Goal: Information Seeking & Learning: Learn about a topic

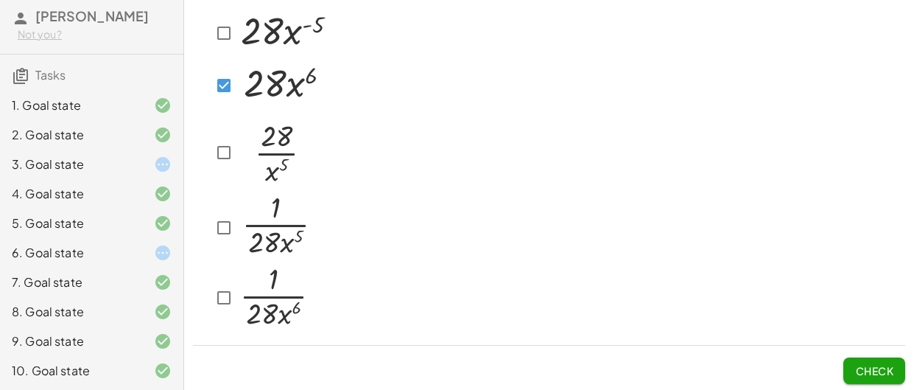
scroll to position [68, 0]
click at [278, 161] on img at bounding box center [274, 148] width 74 height 77
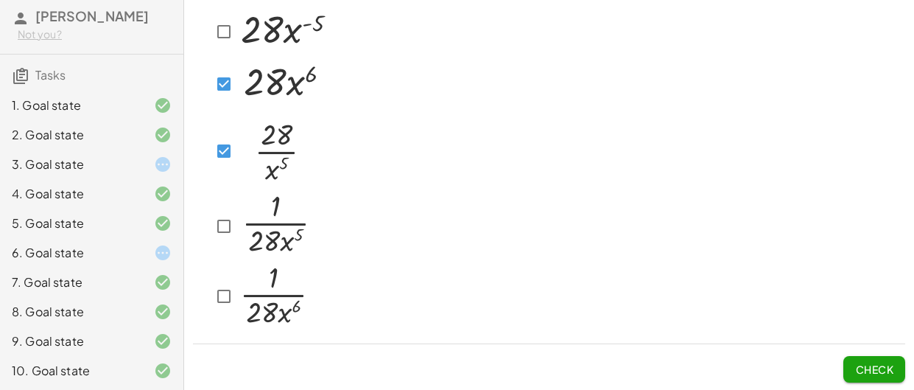
click at [279, 239] on img at bounding box center [275, 224] width 76 height 65
click at [894, 361] on button "Check" at bounding box center [874, 369] width 62 height 27
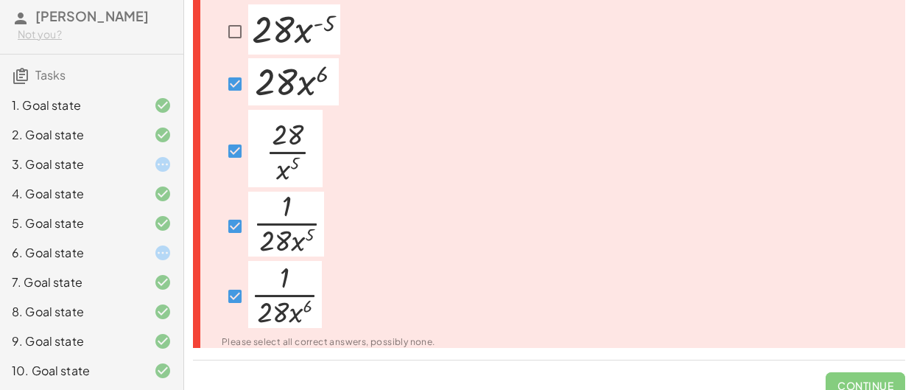
click at [268, 318] on img at bounding box center [285, 294] width 74 height 67
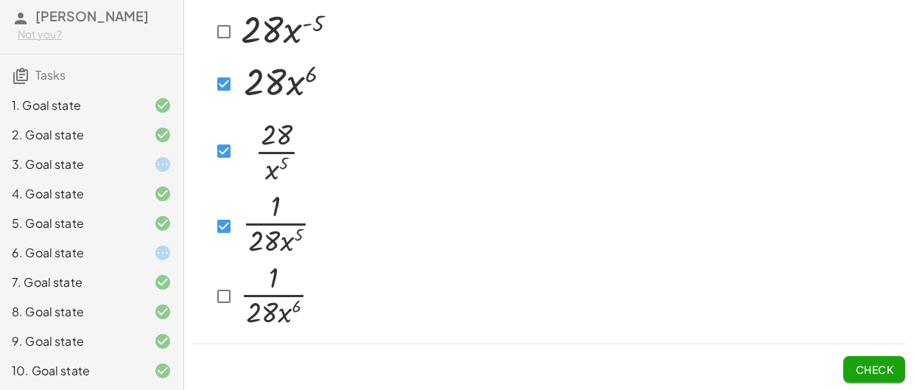
click at [889, 374] on button "Check" at bounding box center [874, 369] width 62 height 27
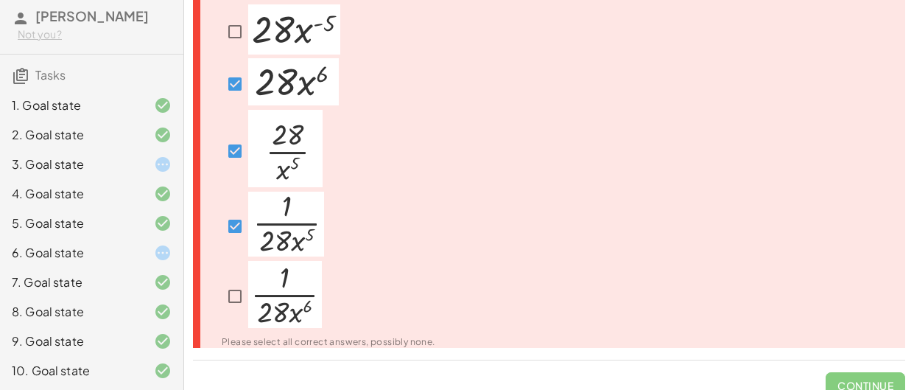
click at [889, 374] on span "Continue" at bounding box center [866, 379] width 80 height 38
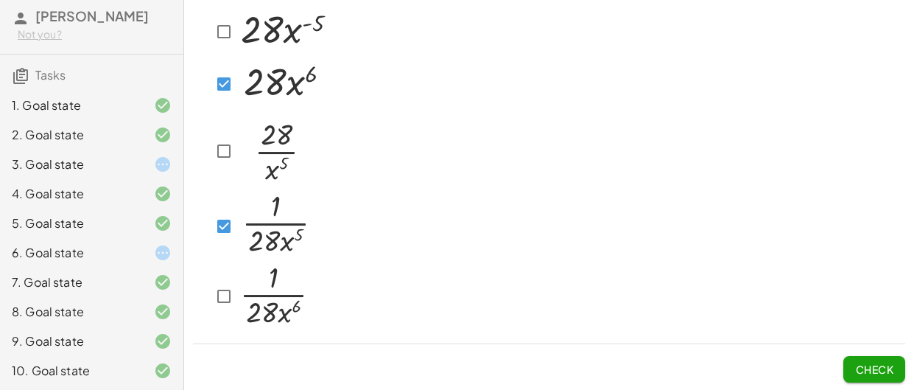
click at [874, 377] on button "Check" at bounding box center [874, 369] width 62 height 27
click at [880, 369] on span "Check" at bounding box center [874, 368] width 38 height 13
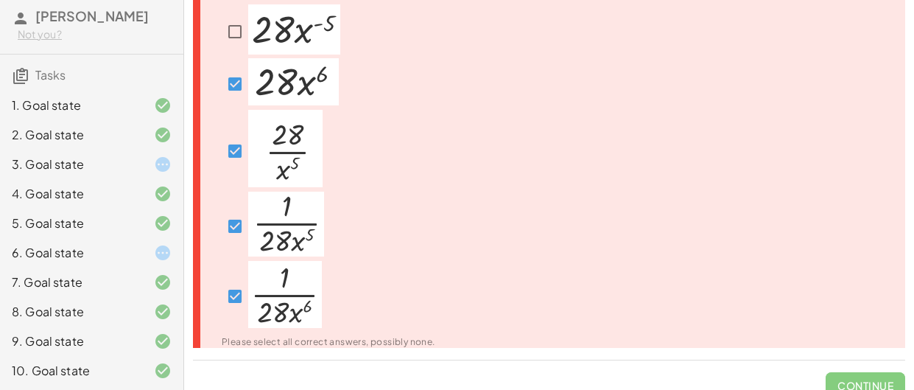
click at [880, 369] on span "Continue" at bounding box center [866, 379] width 80 height 38
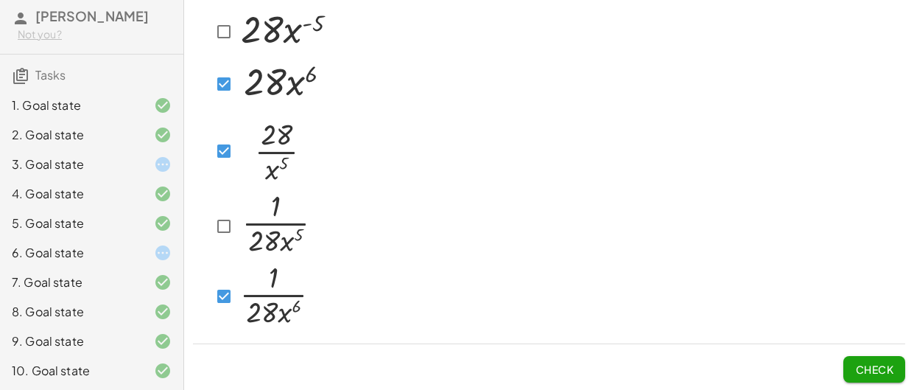
click at [893, 365] on button "Check" at bounding box center [874, 369] width 62 height 27
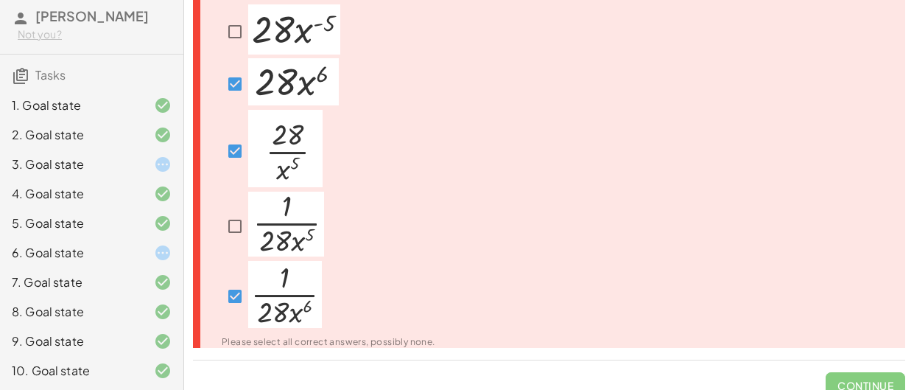
click at [893, 365] on span "Continue" at bounding box center [866, 379] width 80 height 38
click at [333, 245] on div at bounding box center [319, 226] width 231 height 69
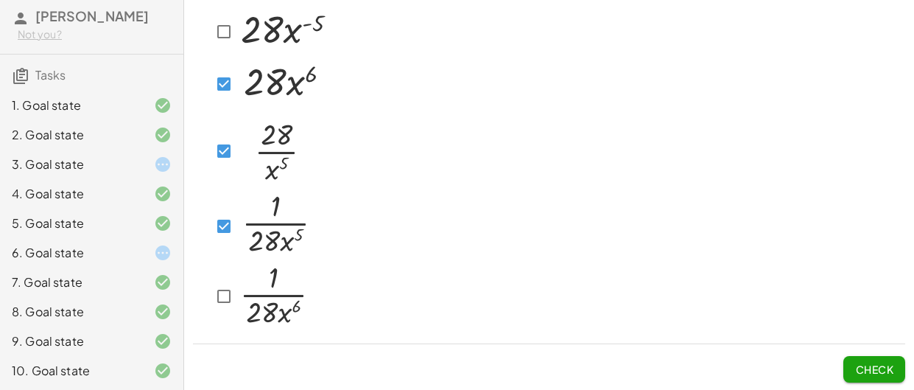
scroll to position [57, 0]
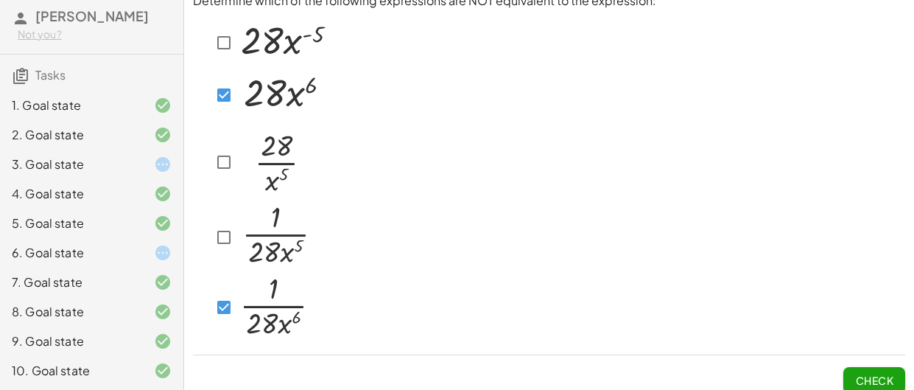
click at [873, 377] on span "Check" at bounding box center [874, 379] width 38 height 13
click at [855, 376] on span "Check" at bounding box center [874, 379] width 38 height 13
click at [846, 383] on button "Check" at bounding box center [874, 380] width 62 height 27
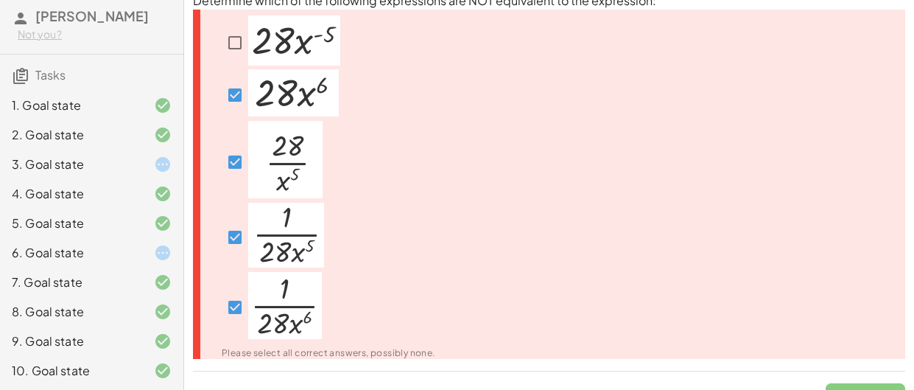
click at [846, 383] on span "Continue" at bounding box center [866, 390] width 80 height 38
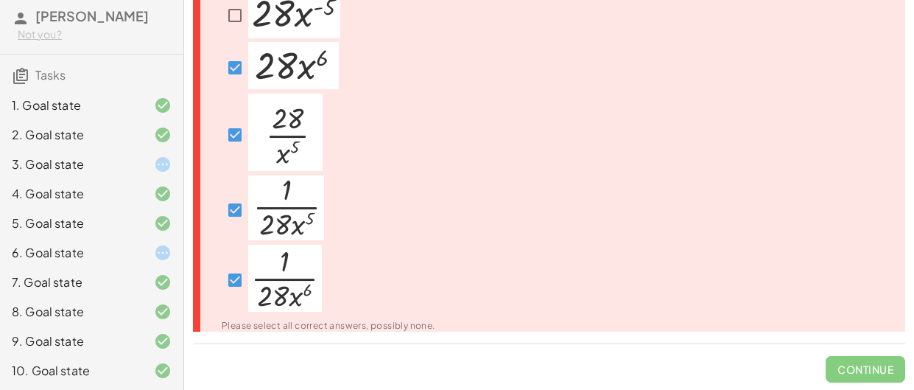
click at [164, 173] on icon at bounding box center [163, 164] width 18 height 18
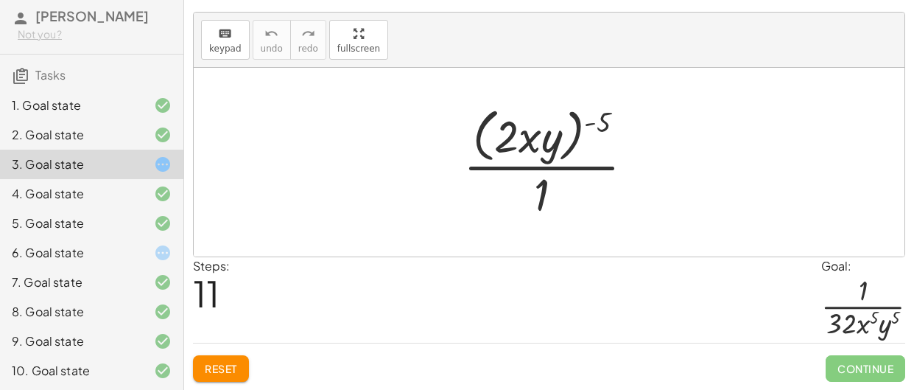
scroll to position [247, 0]
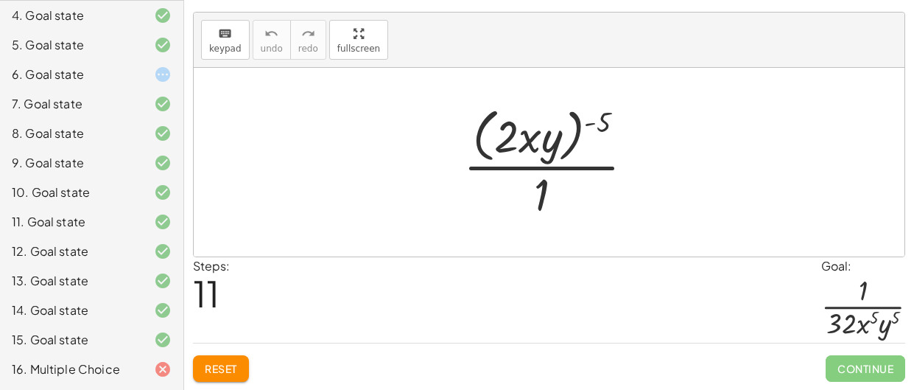
click at [96, 370] on div "16. Multiple Choice" at bounding box center [71, 369] width 119 height 18
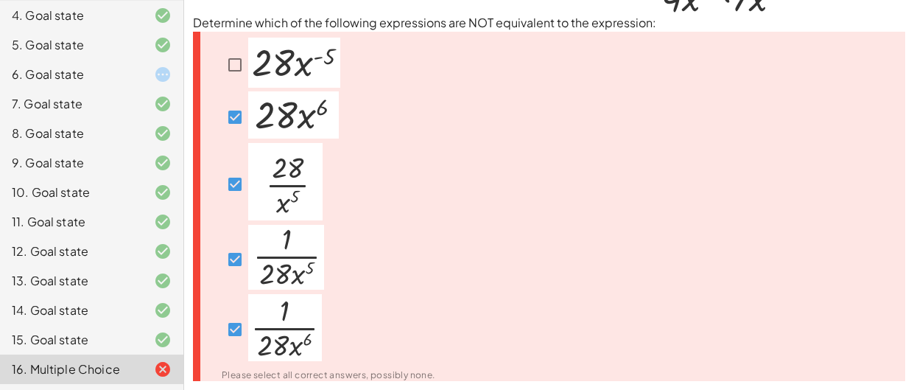
scroll to position [33, 0]
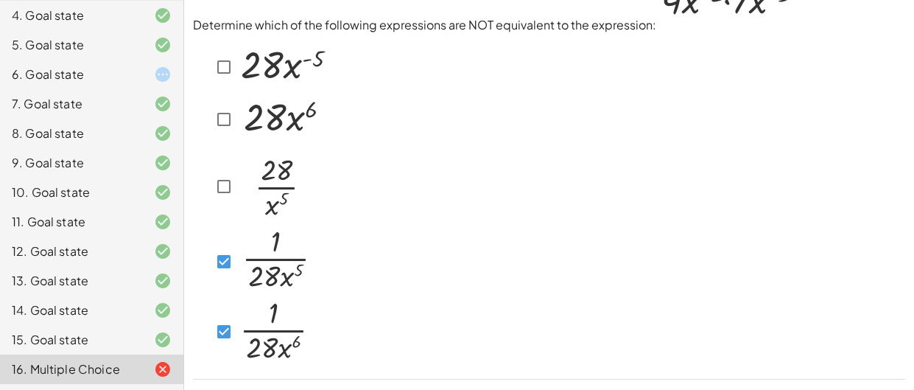
click at [223, 277] on div at bounding box center [262, 261] width 102 height 69
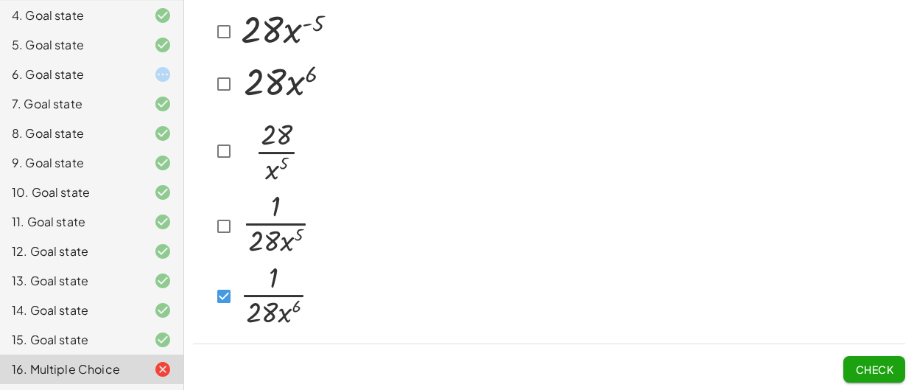
click at [885, 365] on span "Check" at bounding box center [874, 368] width 38 height 13
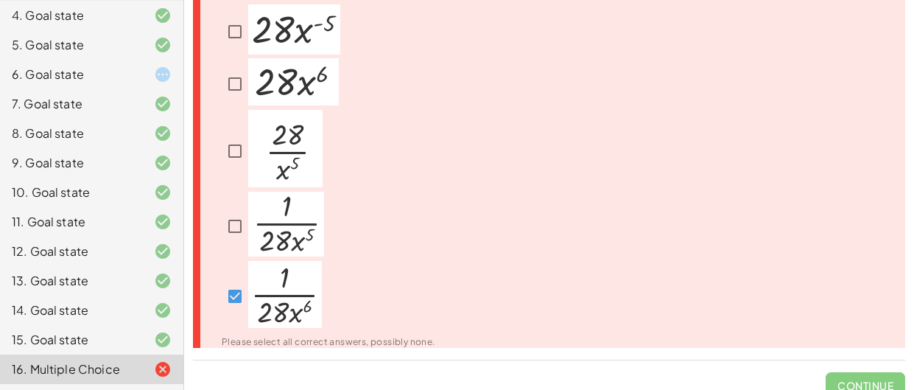
click at [429, 271] on div at bounding box center [329, 296] width 214 height 71
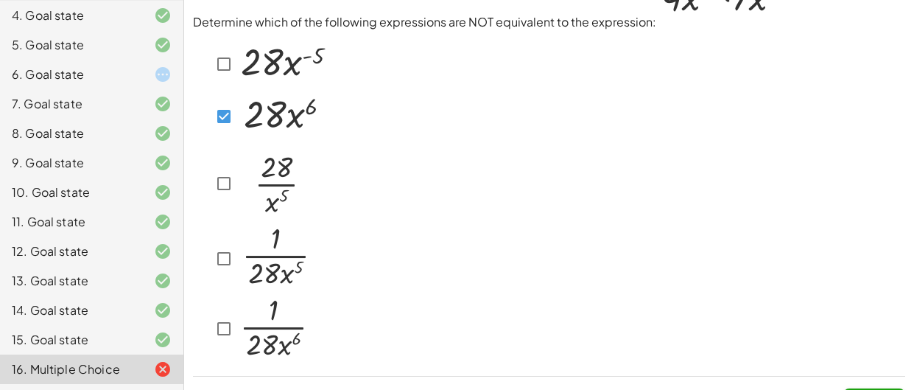
scroll to position [41, 0]
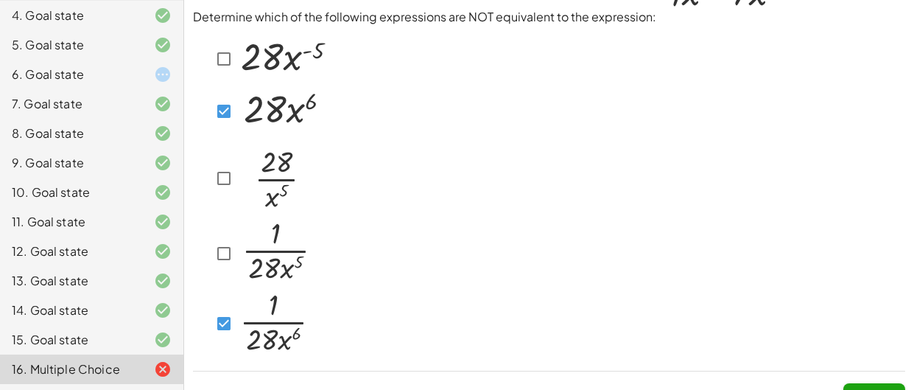
click at [888, 383] on button "Check" at bounding box center [874, 396] width 62 height 27
click at [242, 327] on img at bounding box center [274, 321] width 74 height 67
click at [878, 385] on button "Check" at bounding box center [874, 396] width 62 height 27
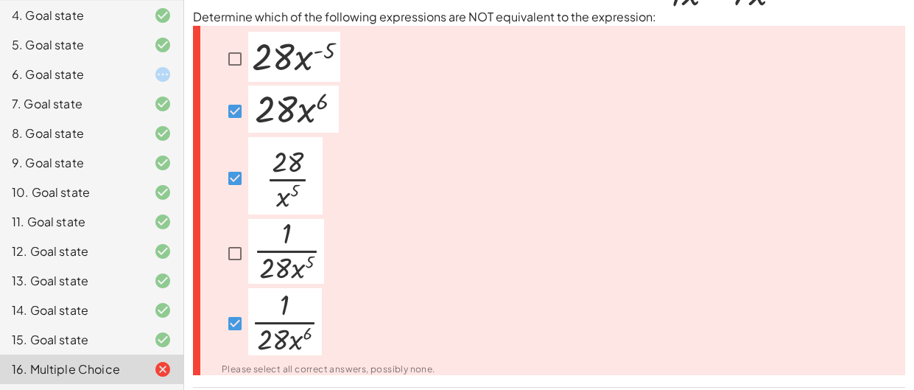
click at [275, 271] on img at bounding box center [286, 251] width 76 height 65
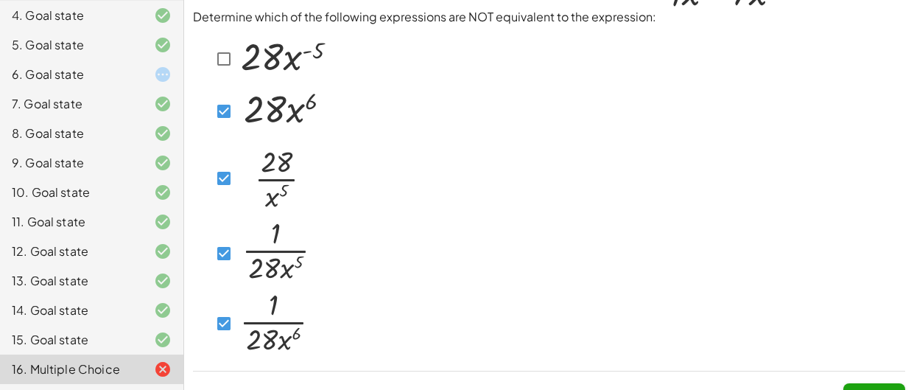
click at [854, 384] on button "Check" at bounding box center [874, 396] width 62 height 27
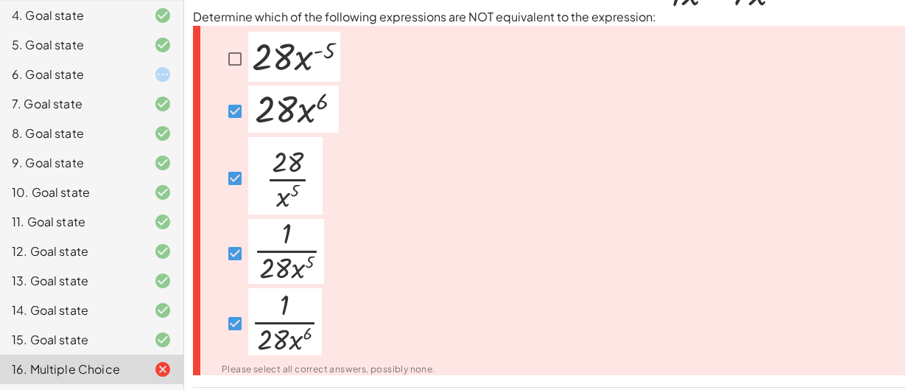
click at [854, 384] on div "Determine which of the following expressions are NOT equivalent to the expressi…" at bounding box center [549, 197] width 730 height 476
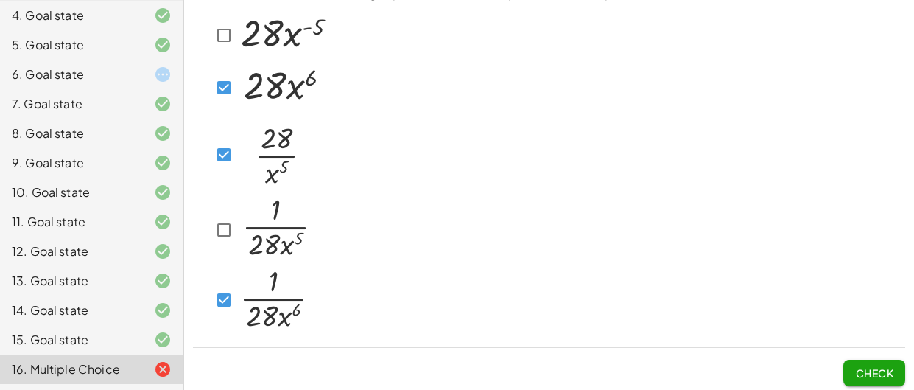
scroll to position [68, 0]
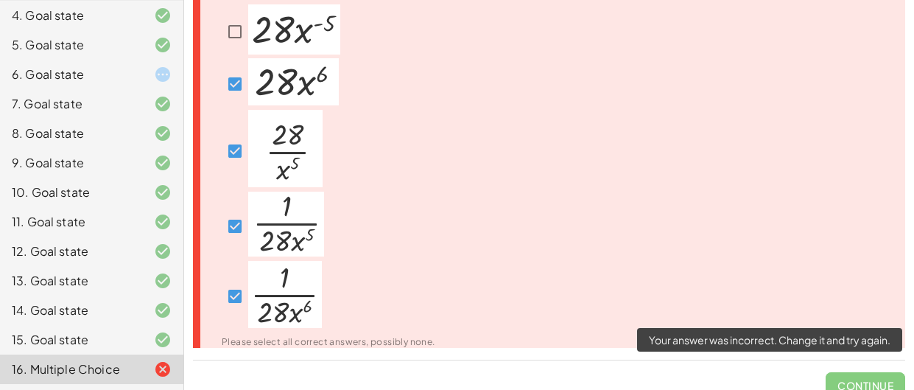
click at [853, 380] on span "Continue" at bounding box center [866, 379] width 80 height 38
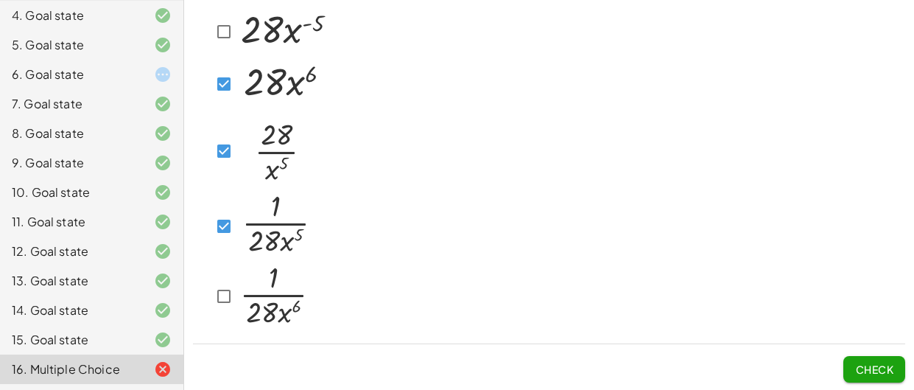
click at [889, 367] on span "Check" at bounding box center [874, 368] width 38 height 13
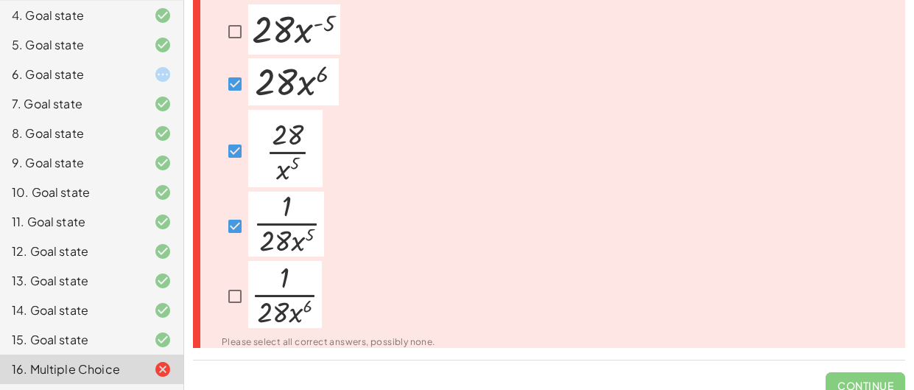
click at [262, 290] on img at bounding box center [285, 294] width 74 height 67
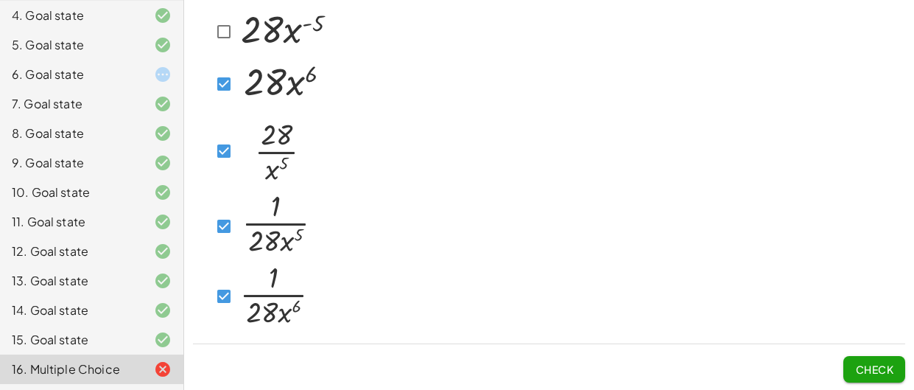
click at [240, 247] on img at bounding box center [275, 224] width 76 height 65
click at [873, 372] on span "Check" at bounding box center [874, 368] width 38 height 13
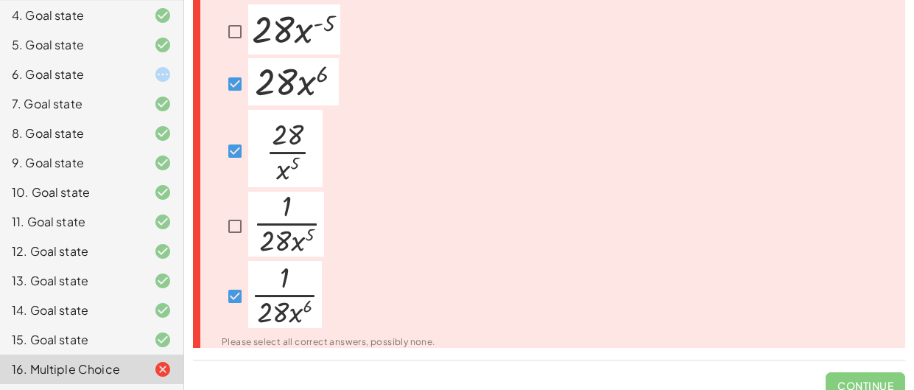
click at [873, 372] on span "Continue" at bounding box center [866, 379] width 80 height 38
click at [219, 227] on div at bounding box center [319, 226] width 231 height 69
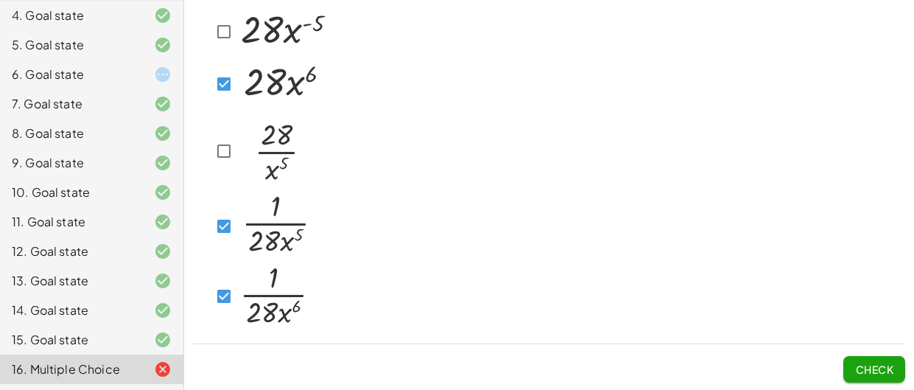
click at [857, 362] on span "Check" at bounding box center [874, 368] width 38 height 13
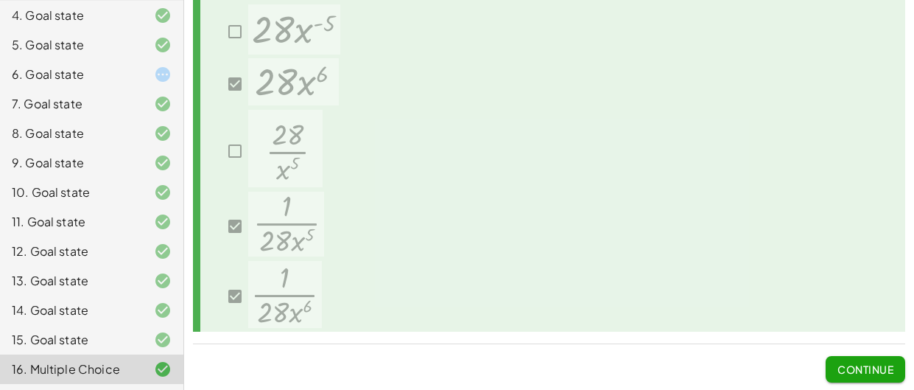
click at [878, 376] on button "Continue" at bounding box center [866, 369] width 80 height 27
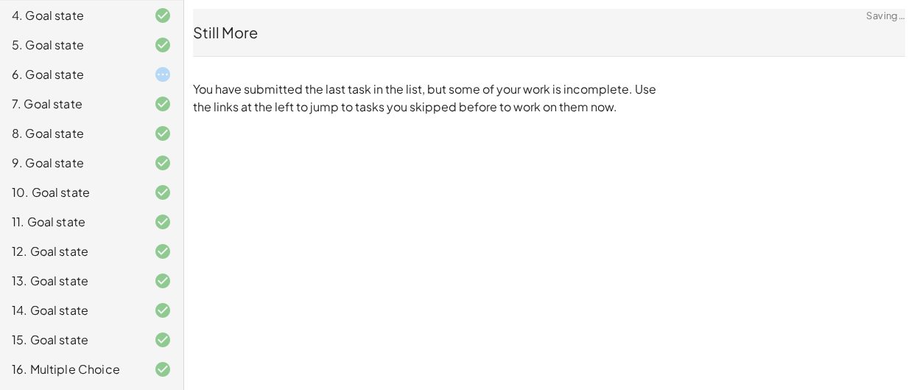
scroll to position [0, 0]
